Goal: Navigation & Orientation: Find specific page/section

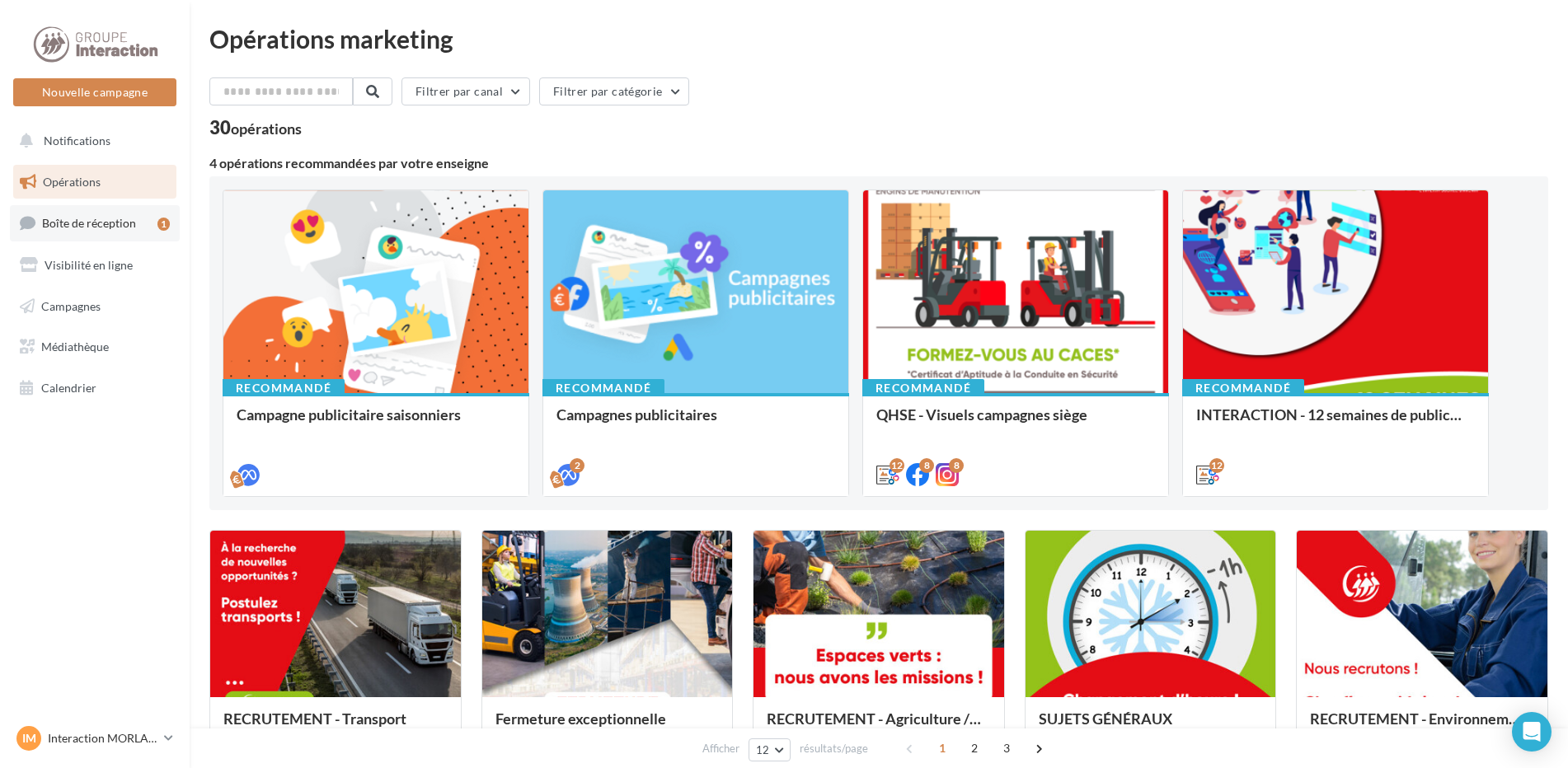
click at [145, 231] on link "Boîte de réception 1" at bounding box center [95, 223] width 170 height 36
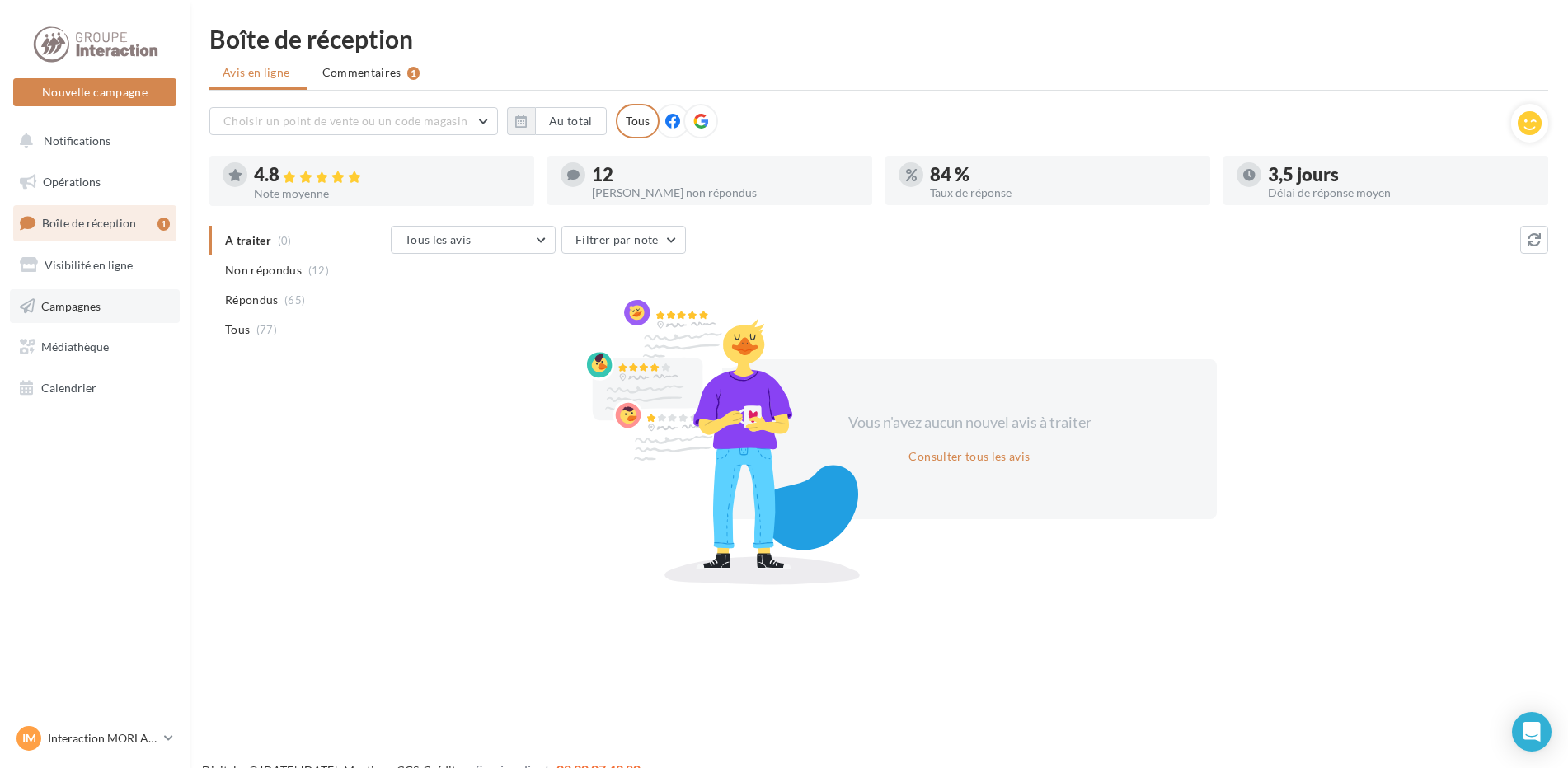
click at [122, 313] on link "Campagnes" at bounding box center [95, 306] width 170 height 35
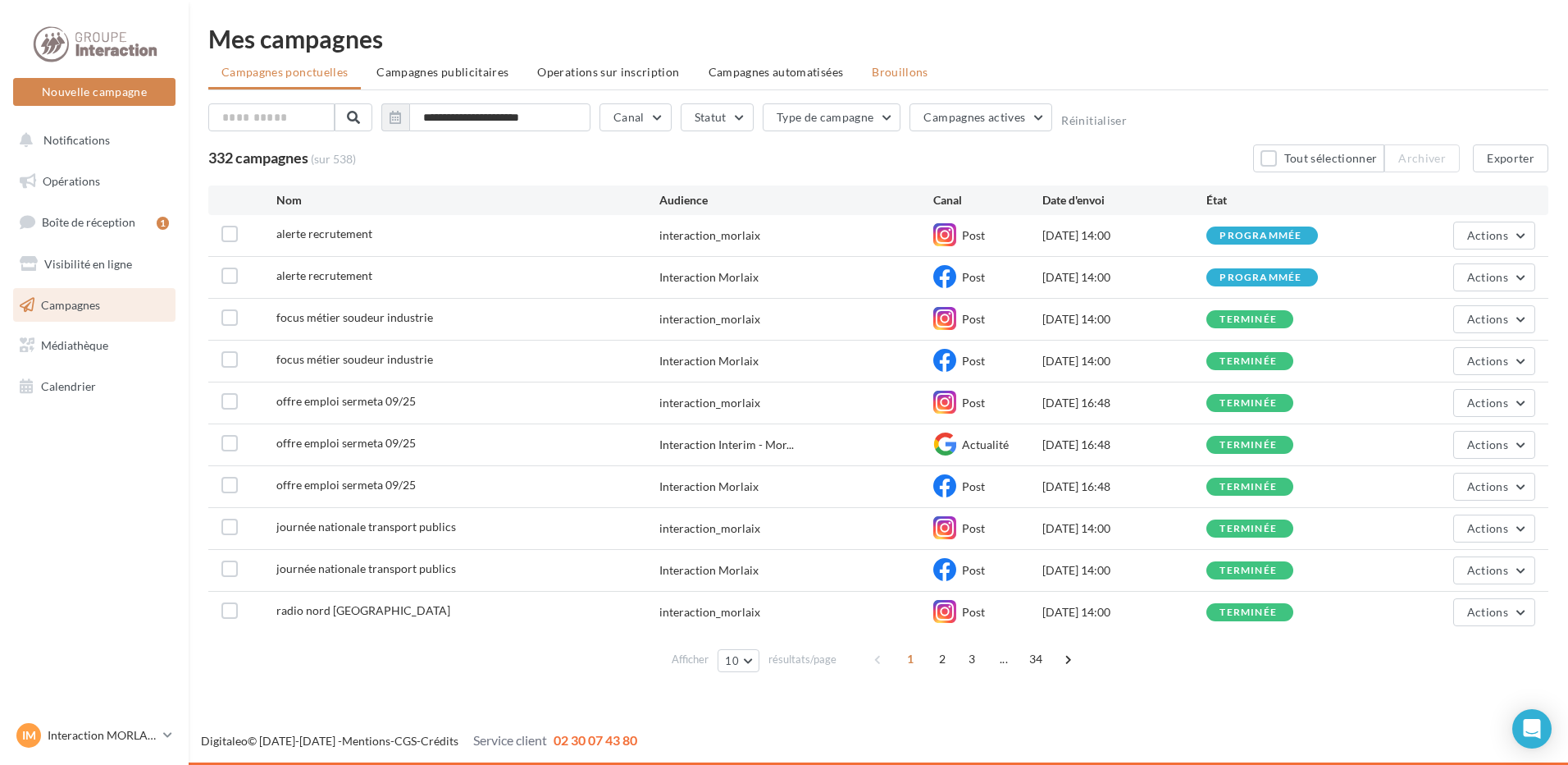
click at [903, 78] on span "Brouillons" at bounding box center [900, 72] width 57 height 14
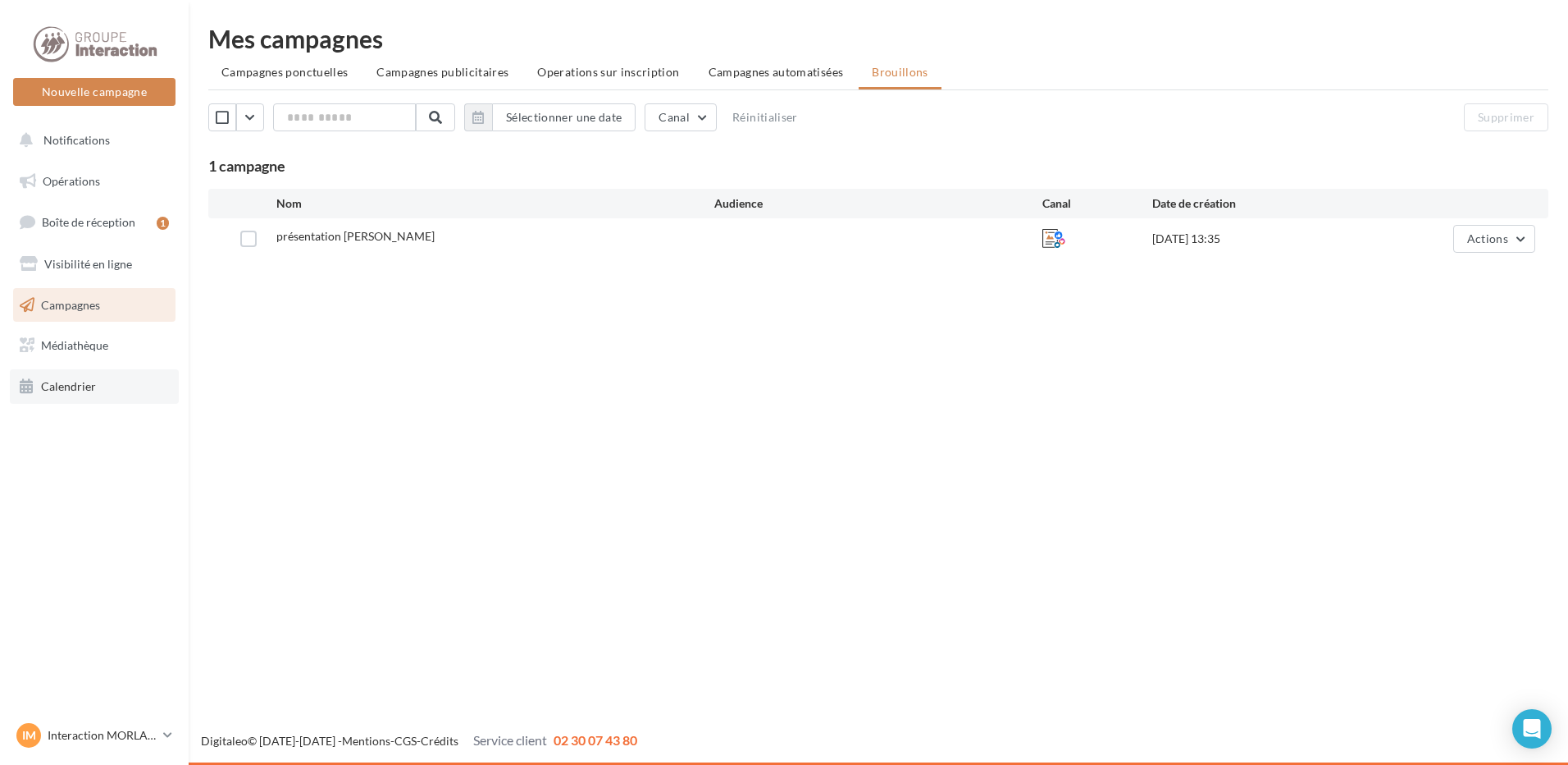
click at [120, 380] on link "Calendrier" at bounding box center [95, 386] width 169 height 35
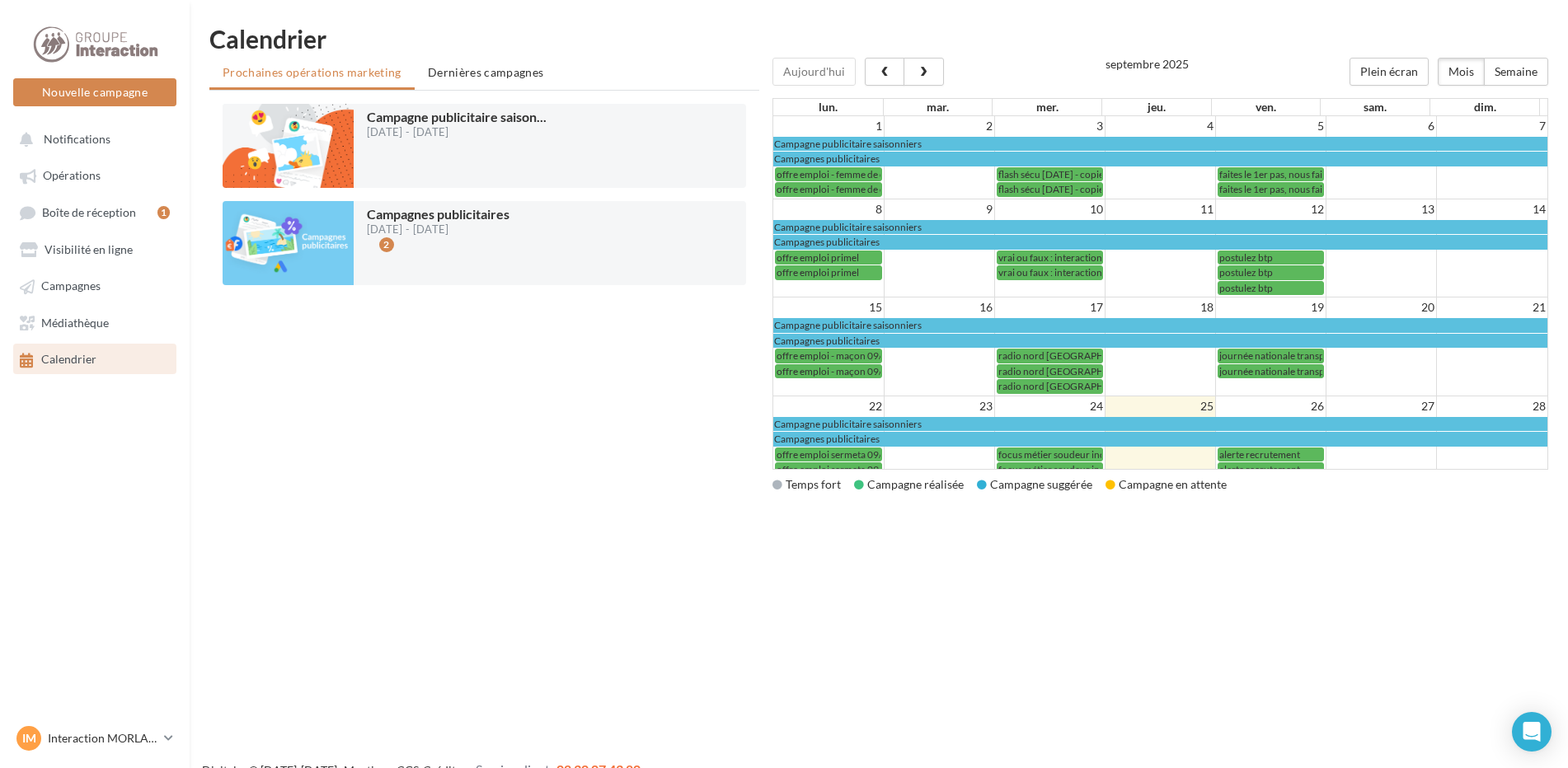
scroll to position [131, 0]
